Goal: Find specific page/section: Find specific page/section

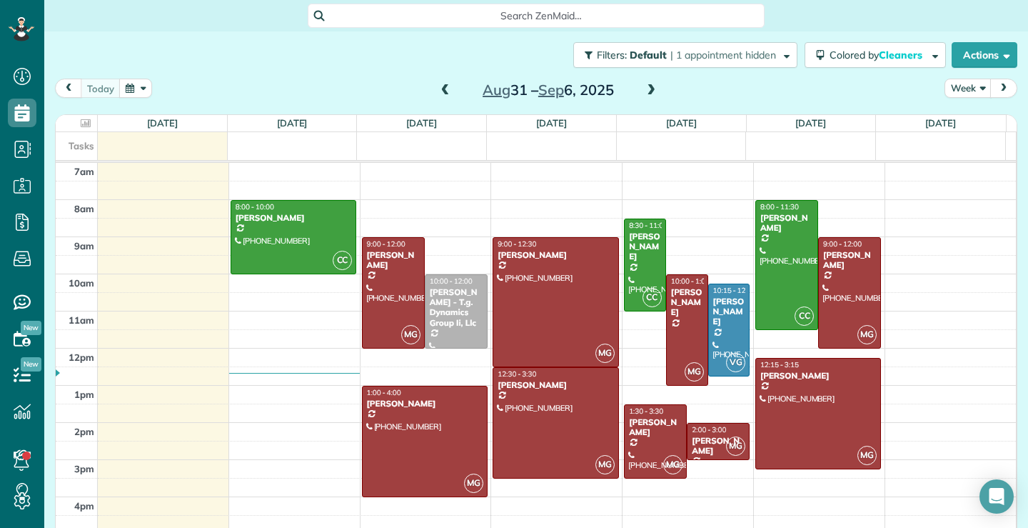
scroll to position [6, 6]
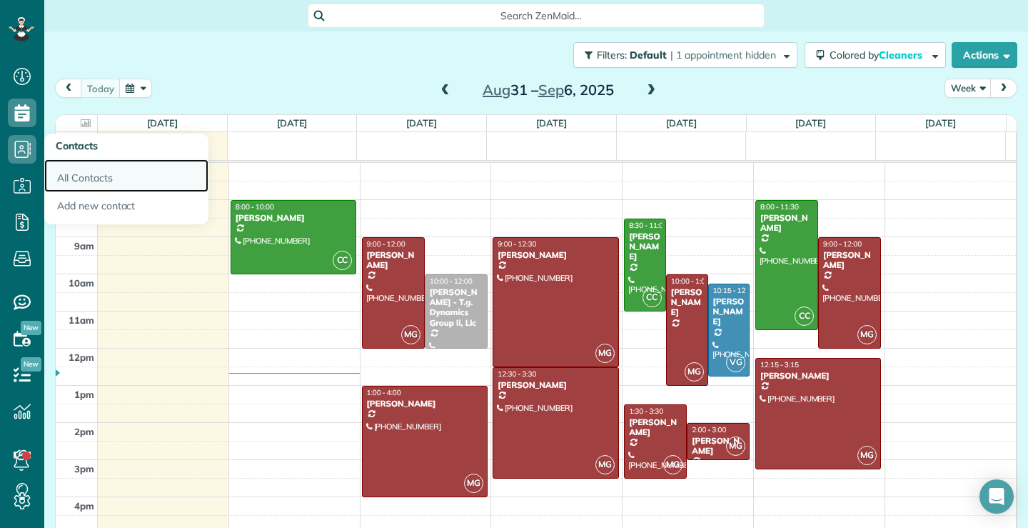
click at [73, 176] on link "All Contacts" at bounding box center [126, 175] width 164 height 33
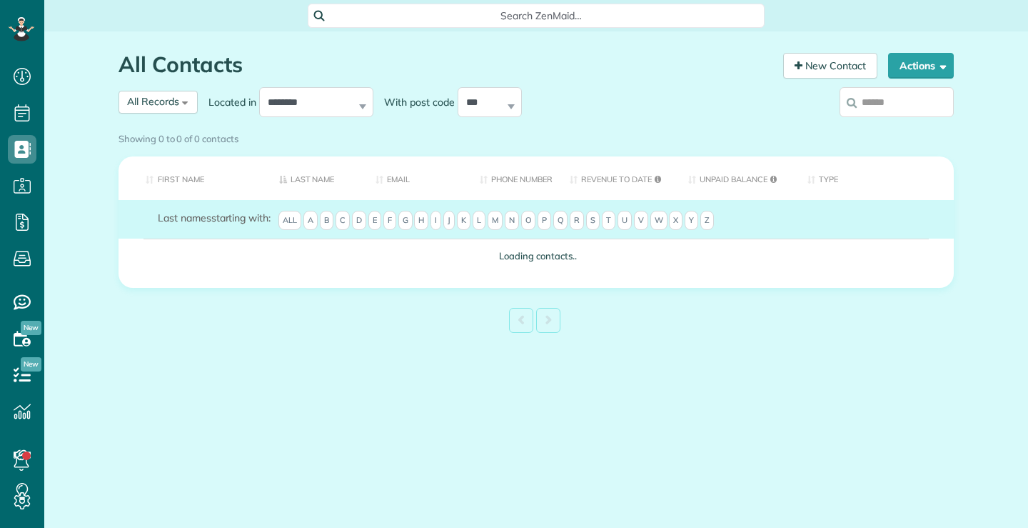
scroll to position [6, 6]
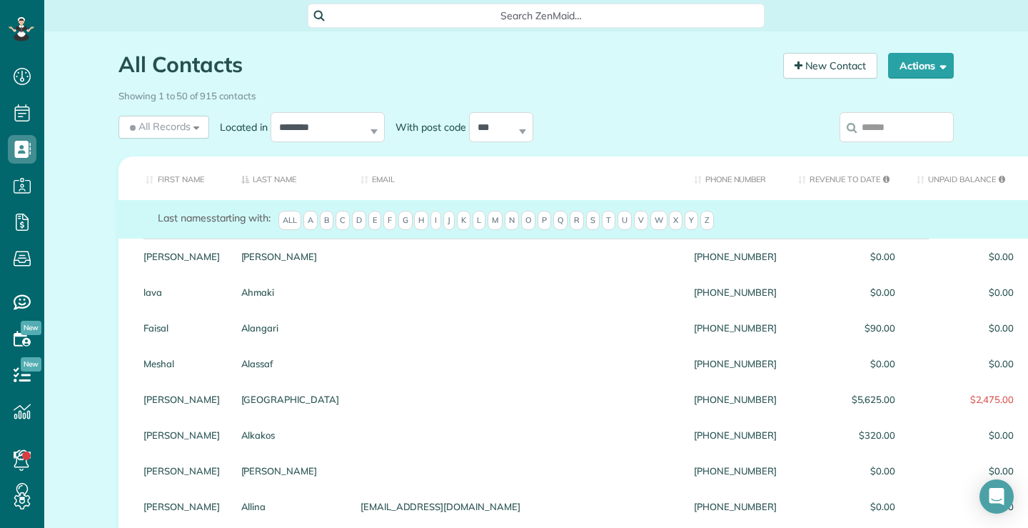
click at [893, 129] on input "search" at bounding box center [897, 127] width 114 height 30
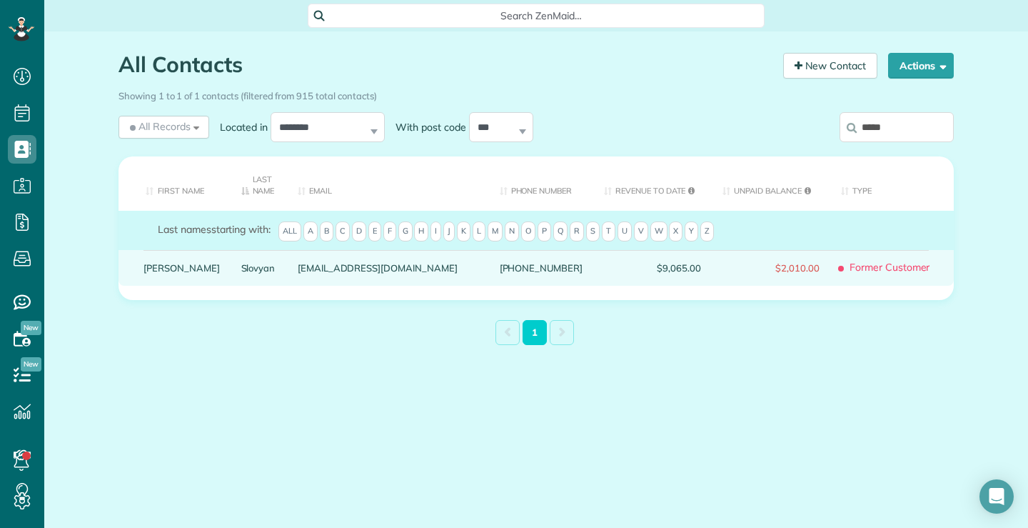
type input "*****"
click at [159, 267] on link "Megan" at bounding box center [182, 268] width 76 height 10
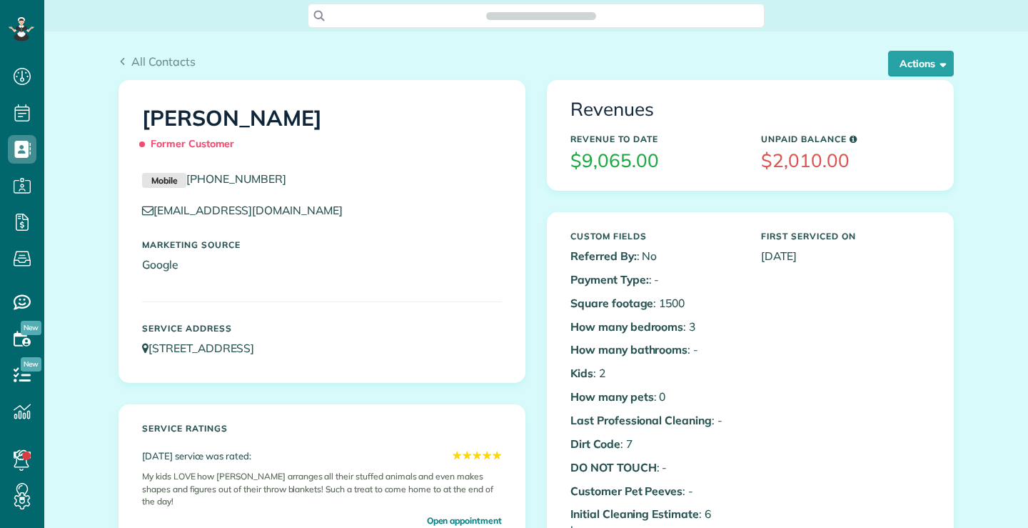
scroll to position [6, 6]
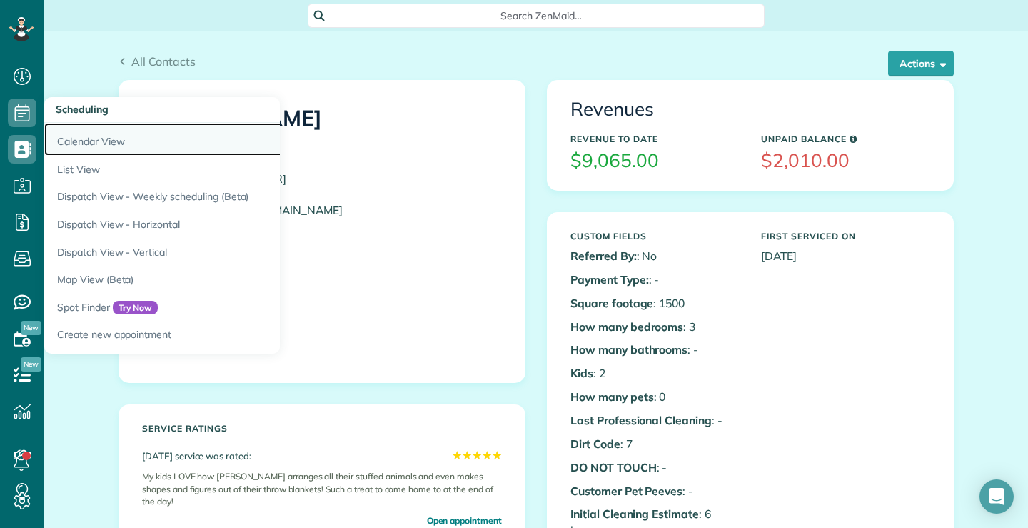
click at [98, 143] on link "Calendar View" at bounding box center [222, 139] width 357 height 33
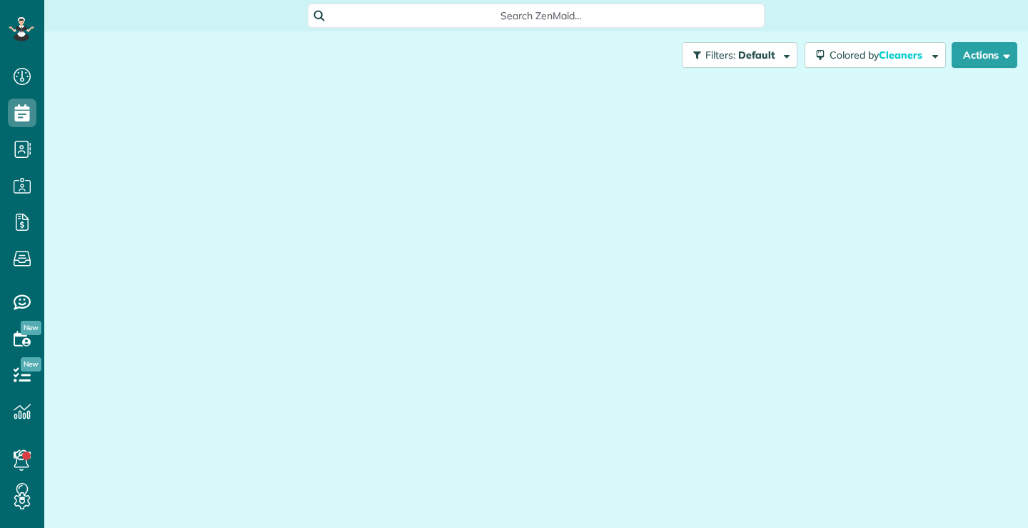
scroll to position [6, 6]
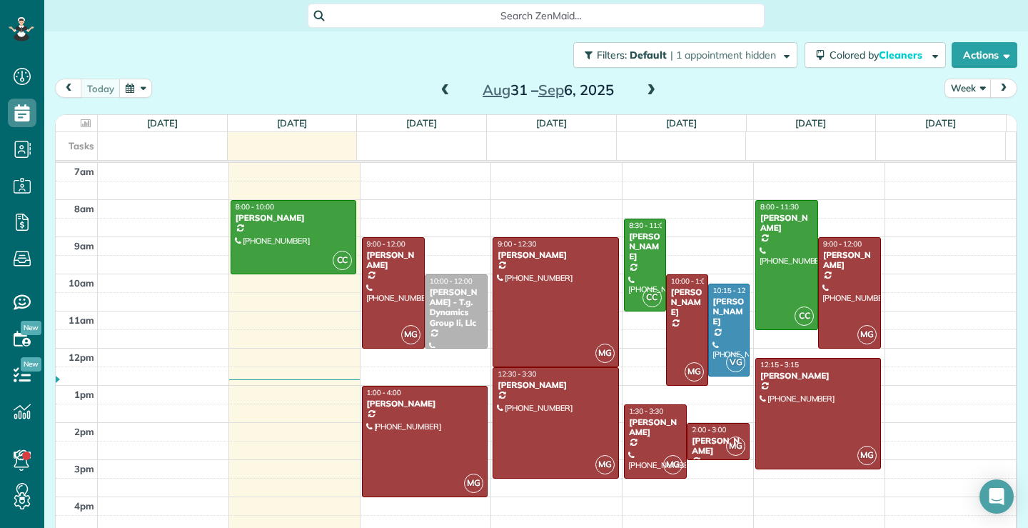
click at [443, 91] on span at bounding box center [446, 90] width 16 height 13
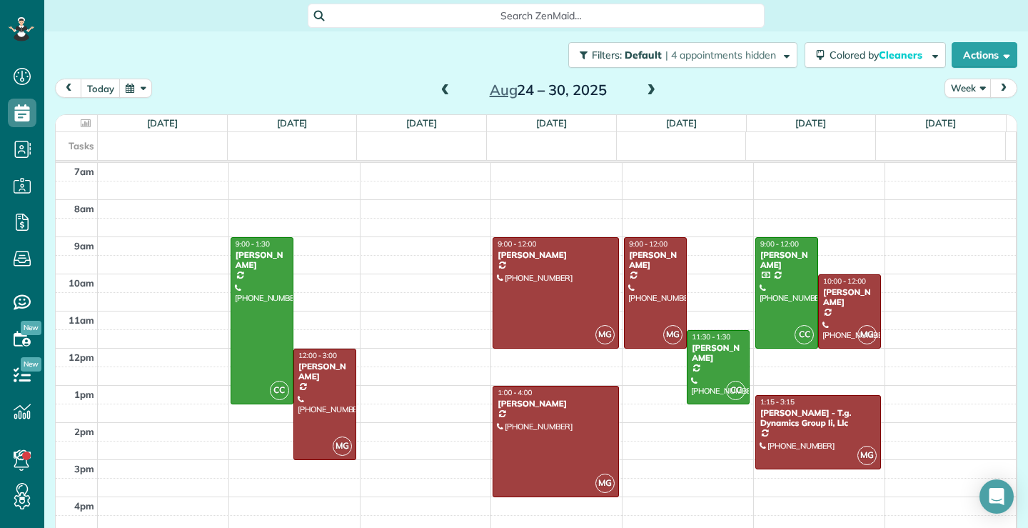
click at [645, 83] on span at bounding box center [651, 90] width 16 height 21
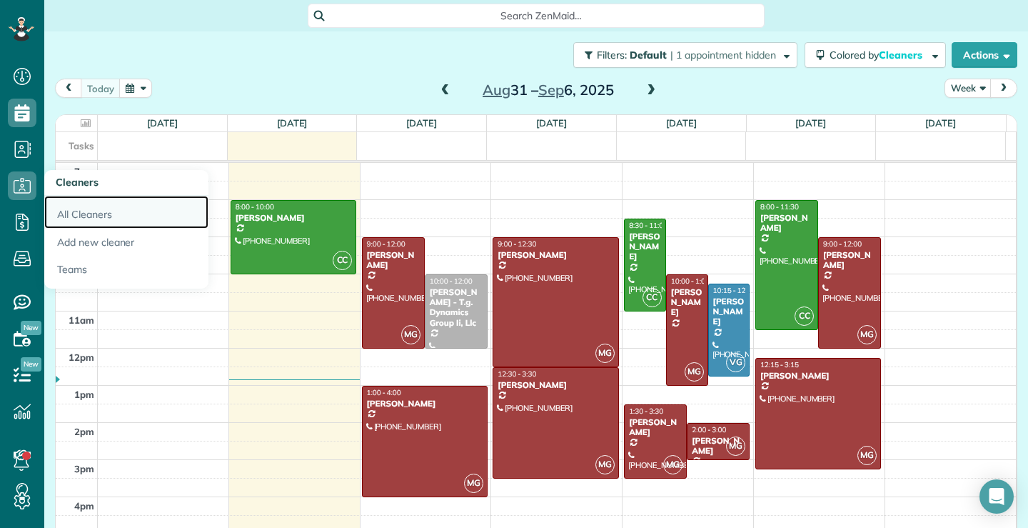
click at [89, 212] on link "All Cleaners" at bounding box center [126, 212] width 164 height 33
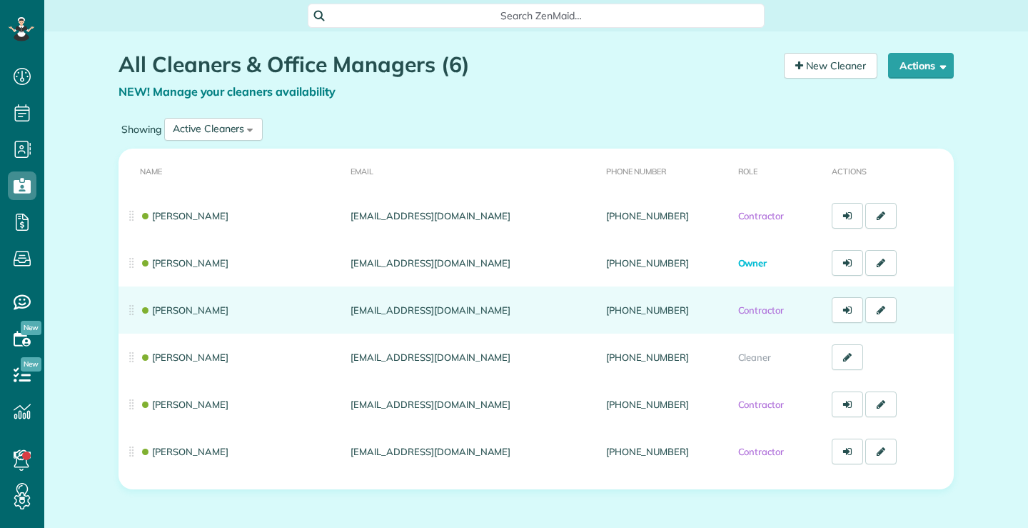
scroll to position [6, 6]
click at [157, 307] on link "[PERSON_NAME]" at bounding box center [184, 309] width 89 height 11
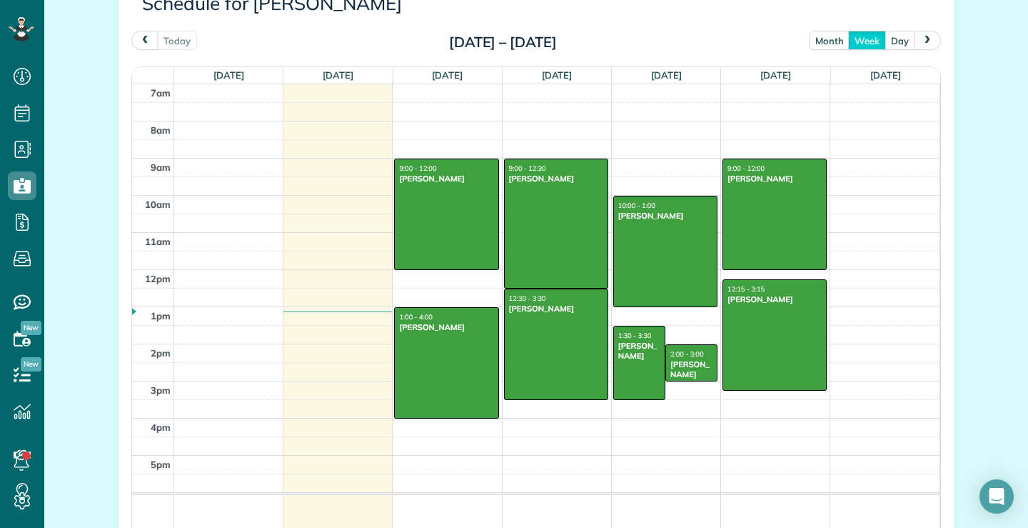
scroll to position [714, 0]
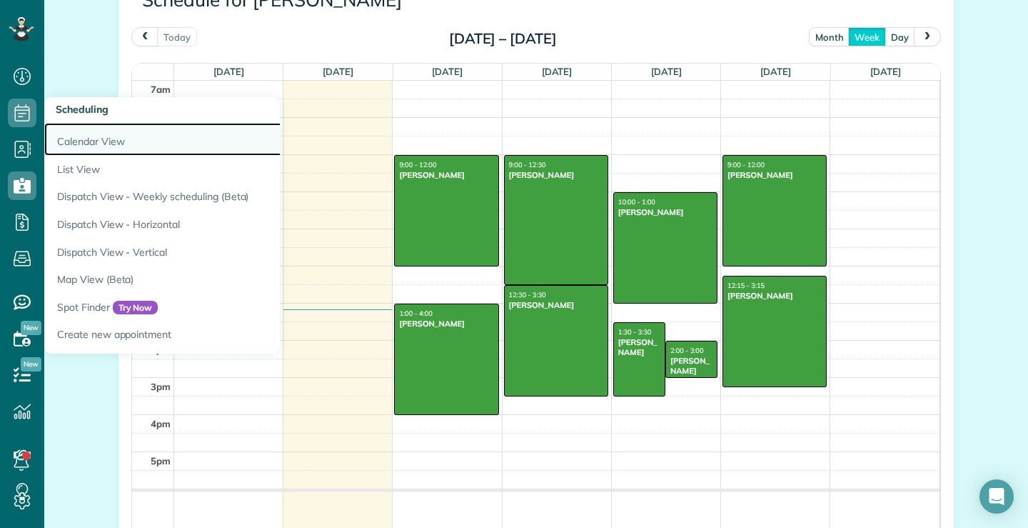
click at [74, 140] on link "Calendar View" at bounding box center [222, 139] width 357 height 33
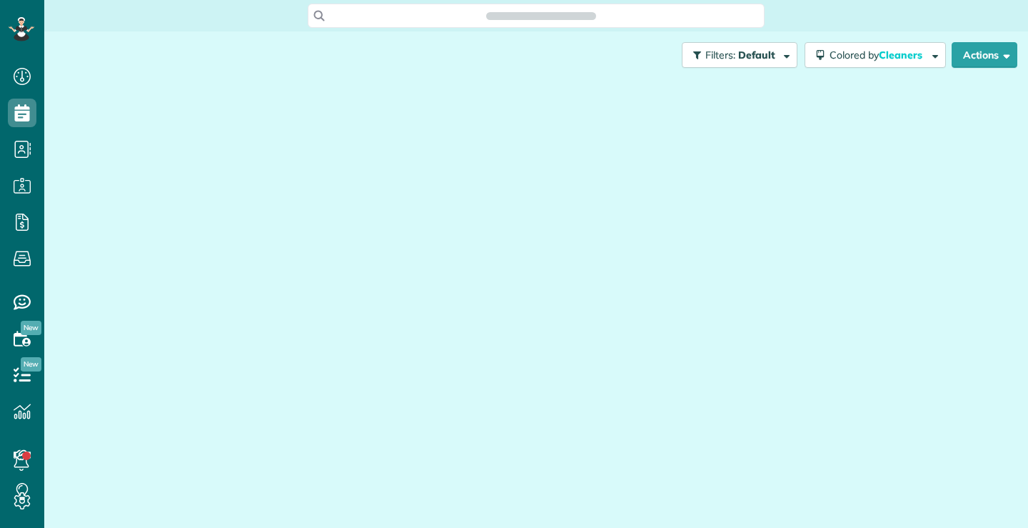
scroll to position [6, 6]
